Goal: Task Accomplishment & Management: Complete application form

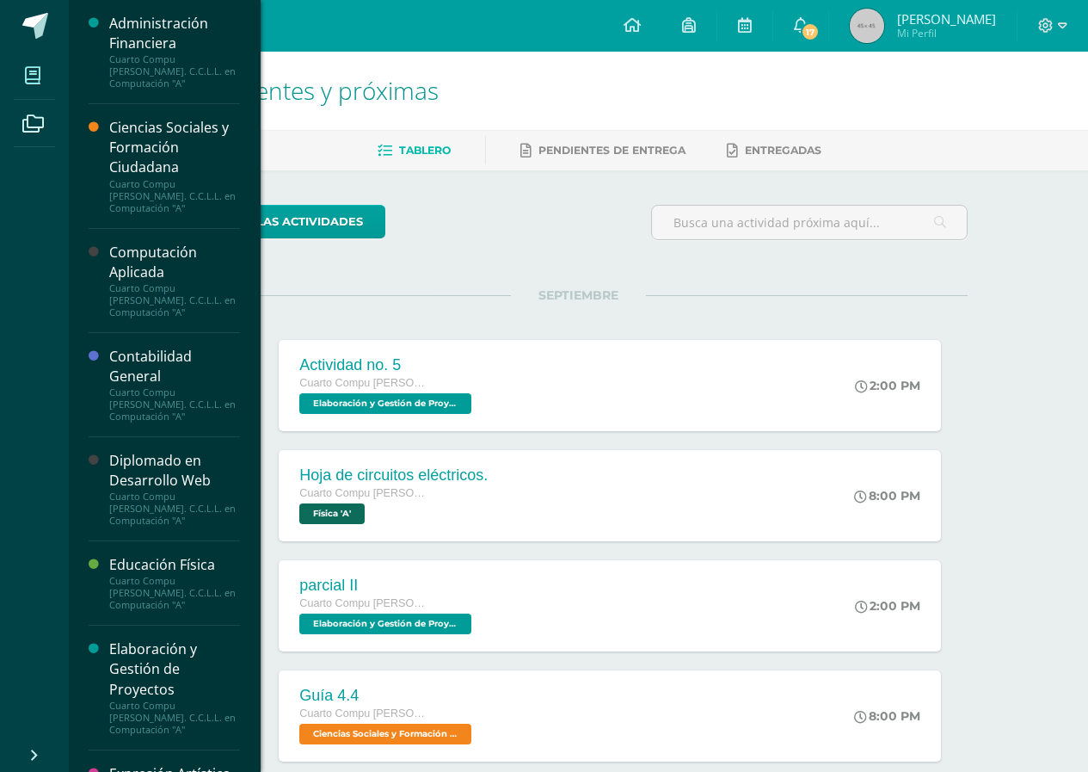
click at [41, 67] on span at bounding box center [33, 75] width 39 height 39
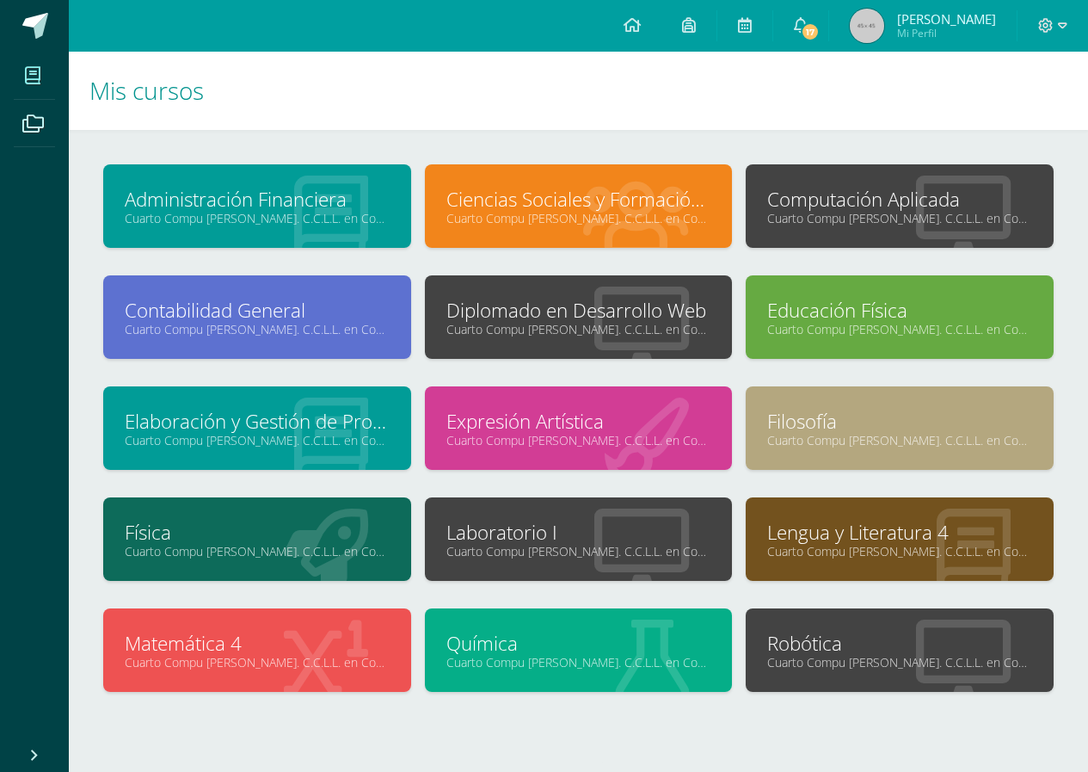
click at [847, 223] on link "Cuarto Compu [PERSON_NAME]. C.C.L.L. en Computación "A"" at bounding box center [899, 218] width 265 height 16
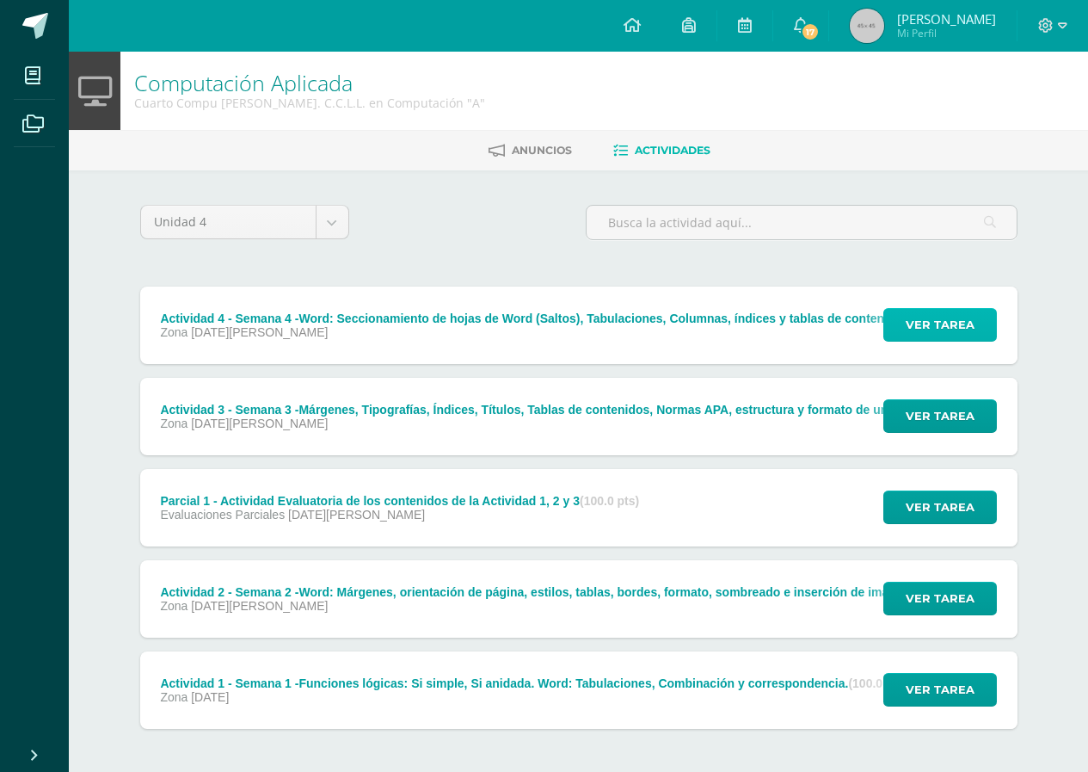
click at [946, 331] on span "Ver tarea" at bounding box center [940, 325] width 69 height 32
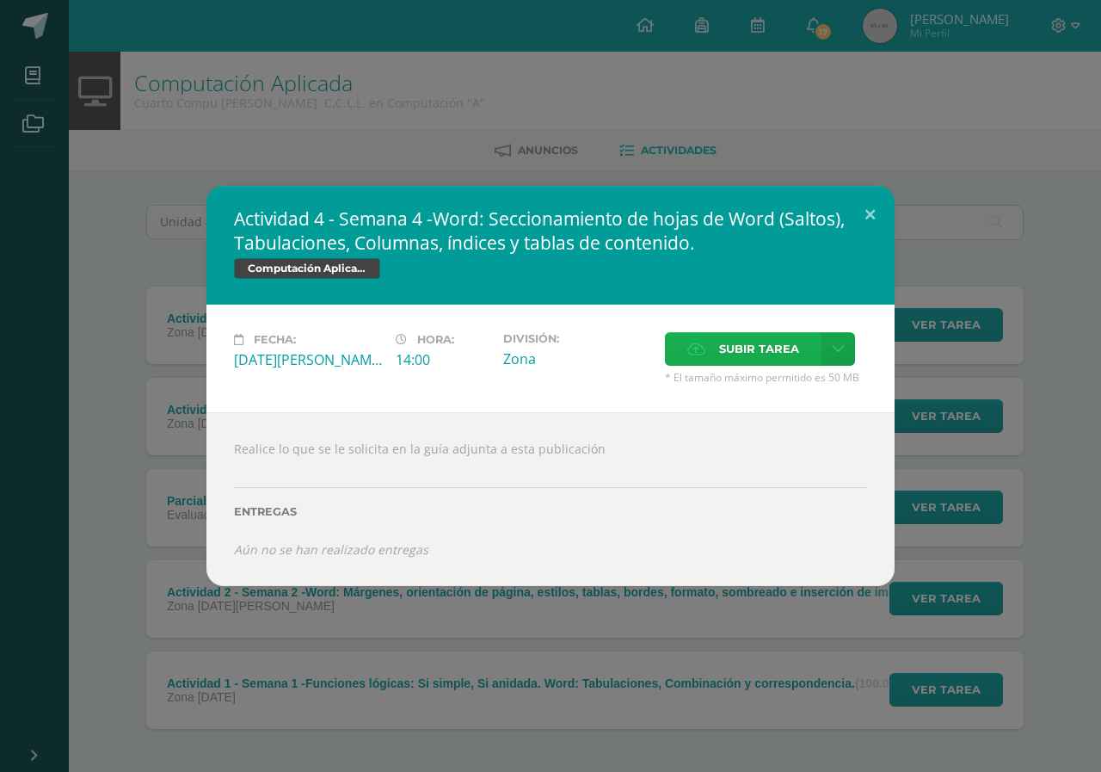
click at [758, 357] on span "Subir tarea" at bounding box center [759, 349] width 80 height 32
click at [0, 0] on input "Subir tarea" at bounding box center [0, 0] width 0 height 0
